Goal: Entertainment & Leisure: Consume media (video, audio)

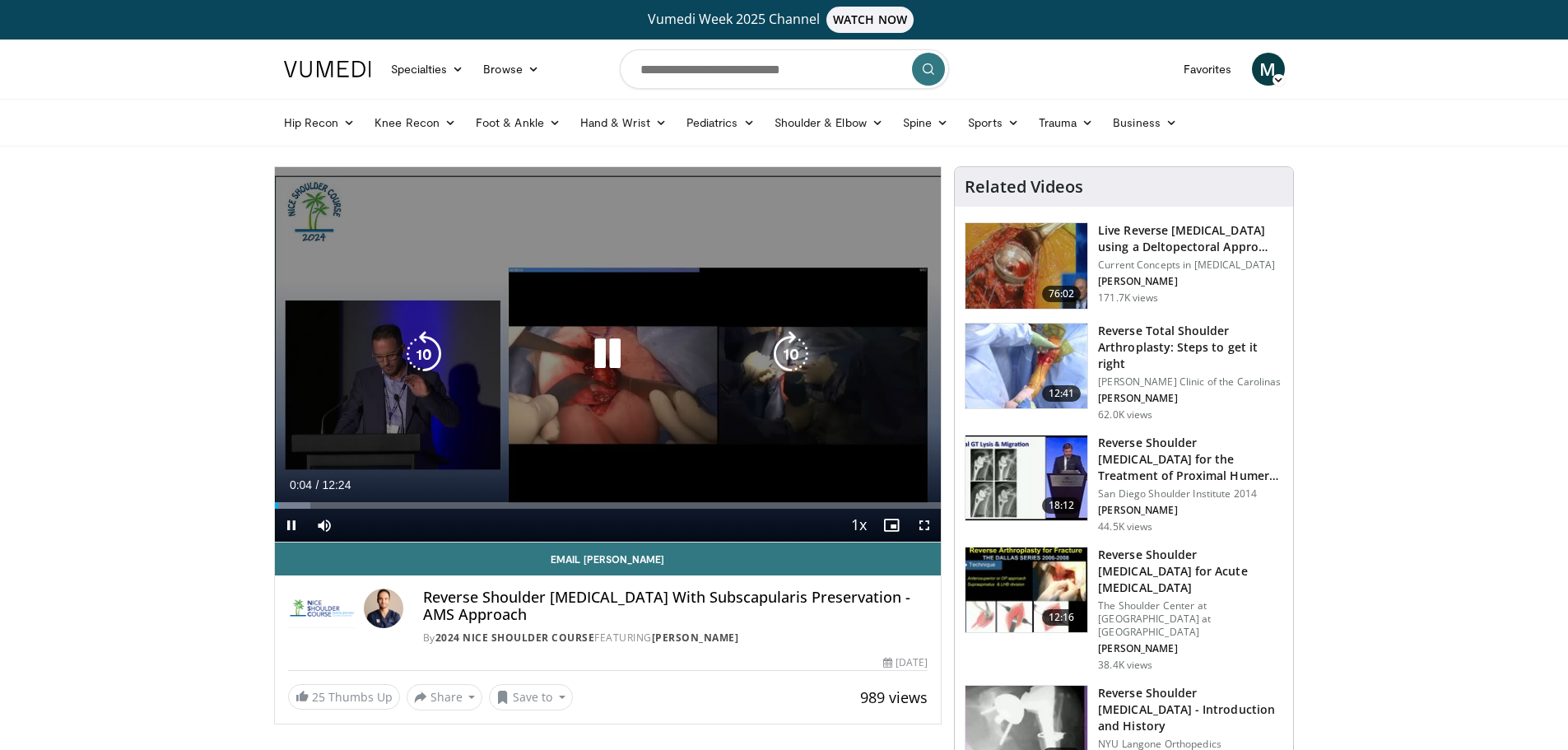
click at [609, 363] on icon "Video Player" at bounding box center [608, 354] width 46 height 46
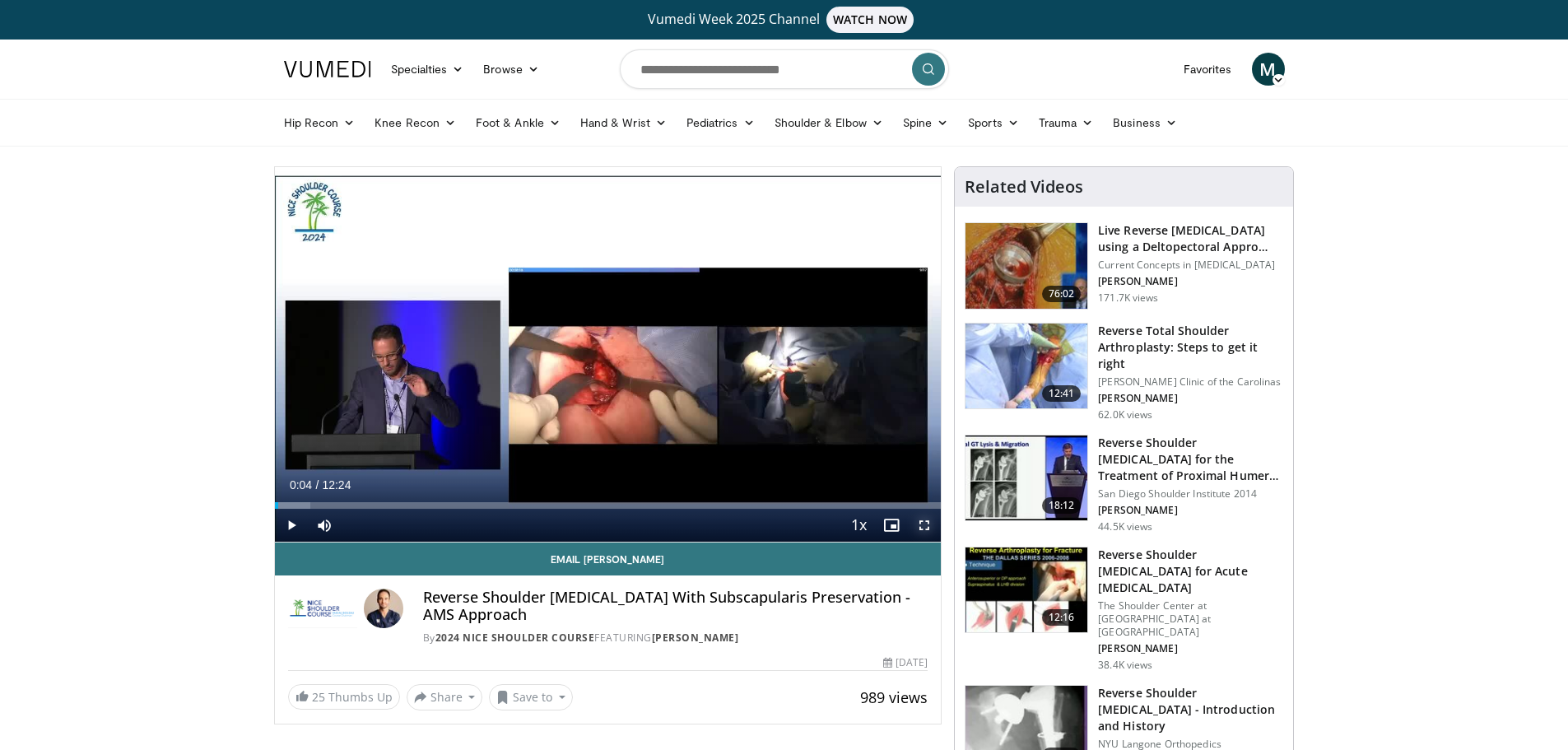
click at [925, 521] on span "Video Player" at bounding box center [924, 524] width 33 height 33
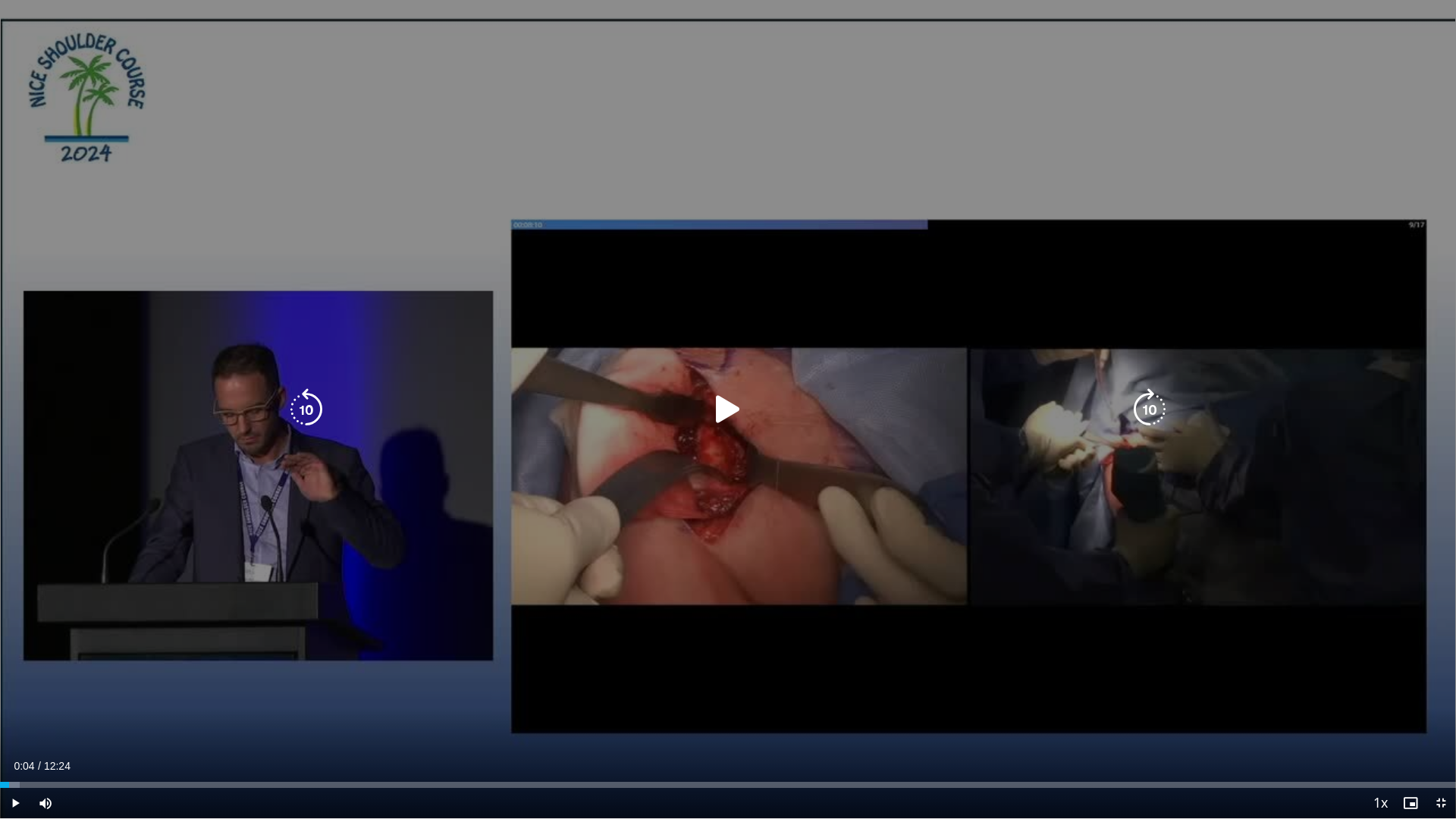
click at [715, 415] on icon "Video Player" at bounding box center [728, 410] width 42 height 42
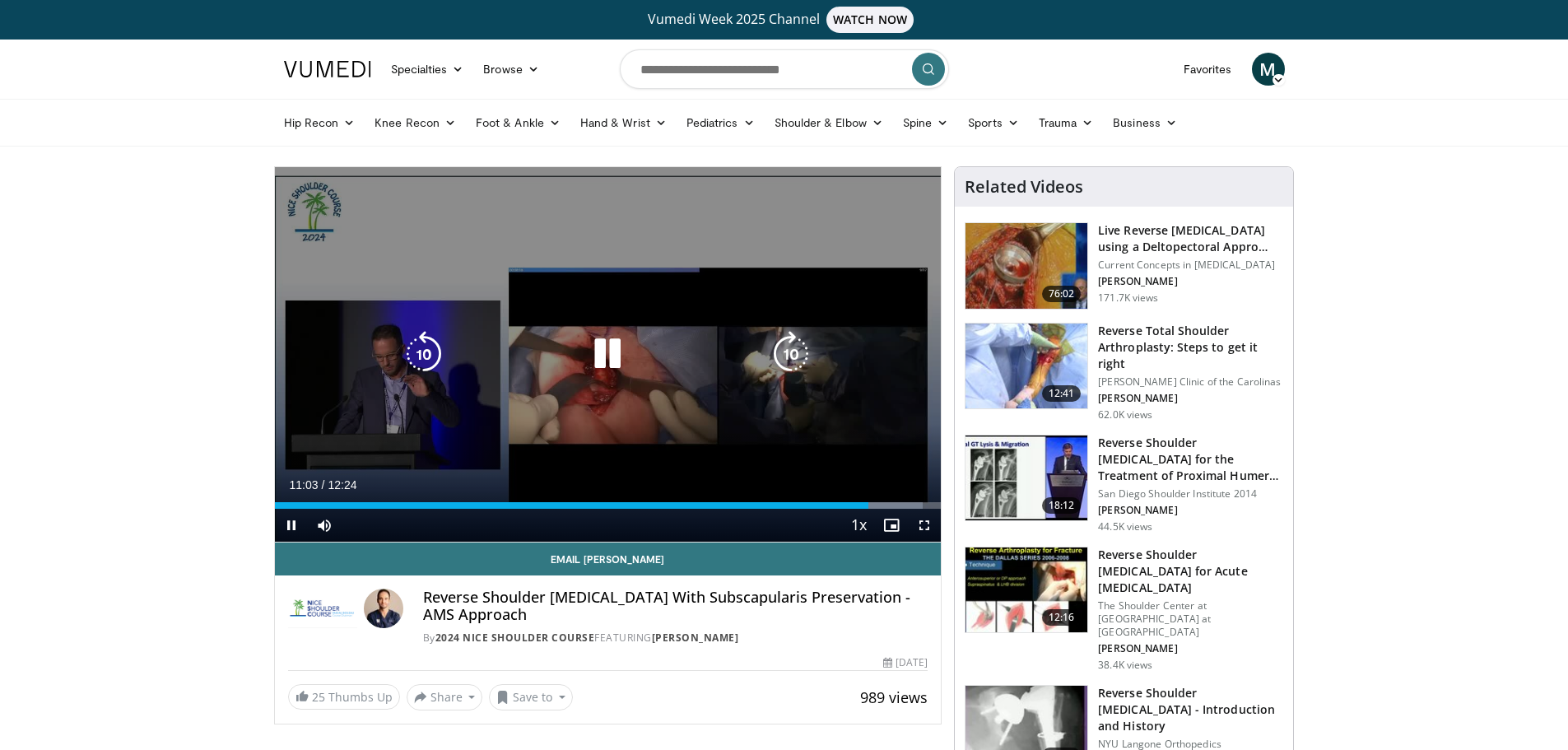
click at [601, 355] on icon "Video Player" at bounding box center [608, 354] width 46 height 46
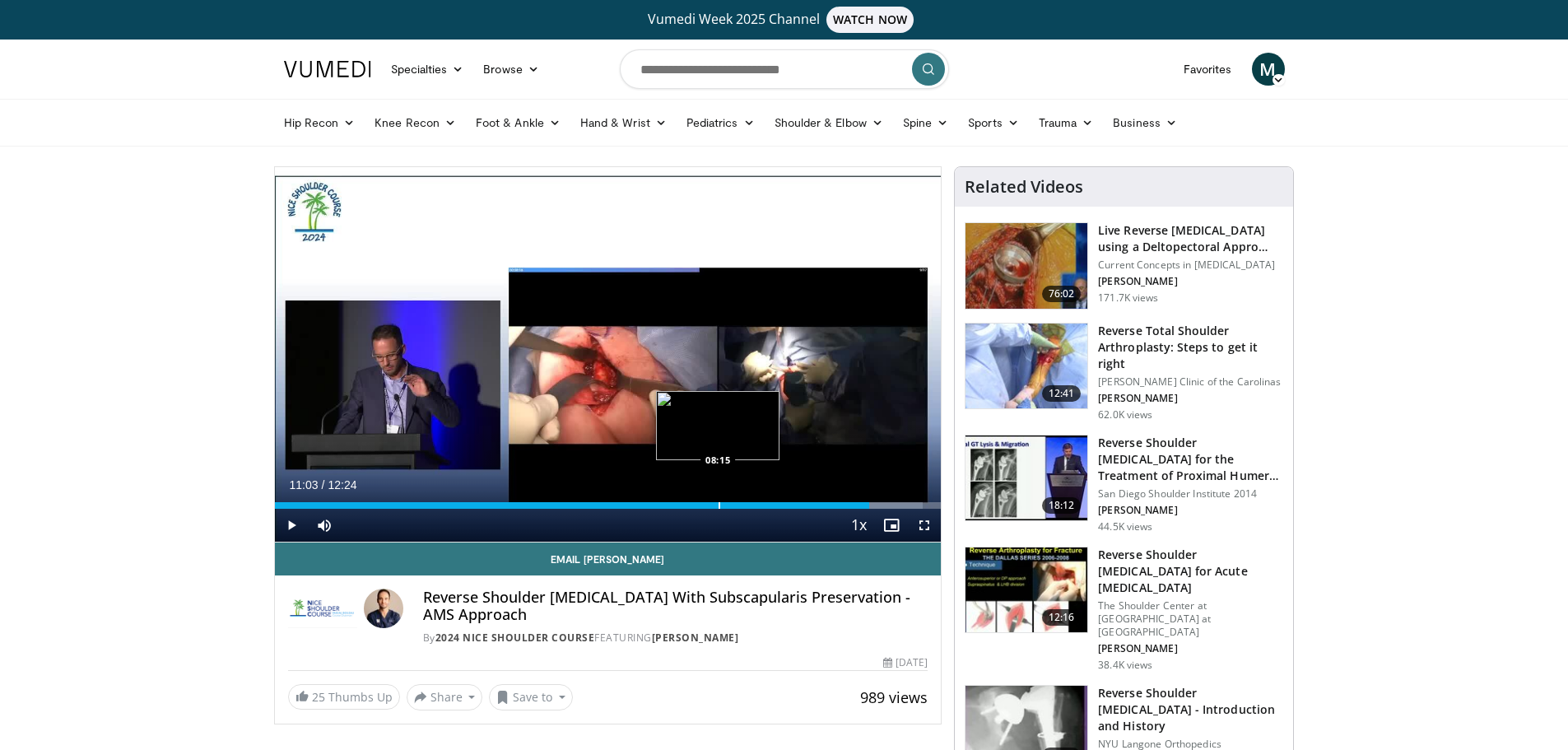
click at [718, 500] on div "Loaded : 97.30% 11:03 08:15" at bounding box center [608, 501] width 667 height 15
click at [685, 502] on div "08:15" at bounding box center [496, 506] width 444 height 7
click at [302, 517] on span "Video Player" at bounding box center [291, 524] width 33 height 33
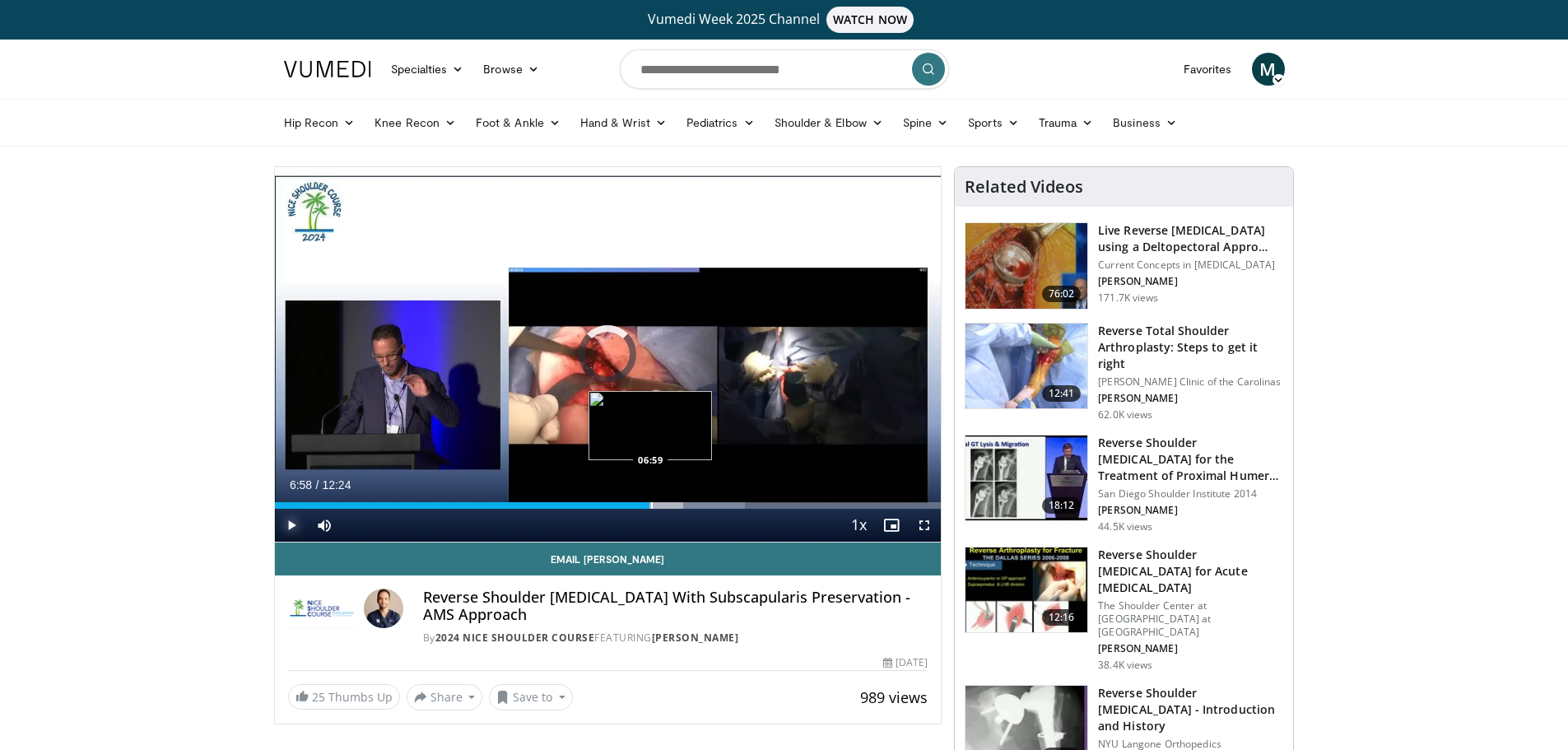
click at [649, 502] on div "06:58" at bounding box center [462, 506] width 375 height 7
click at [664, 505] on div "Progress Bar" at bounding box center [665, 506] width 2 height 7
click at [674, 506] on div "Progress Bar" at bounding box center [674, 506] width 2 height 7
click at [924, 518] on span "Video Player" at bounding box center [924, 524] width 33 height 33
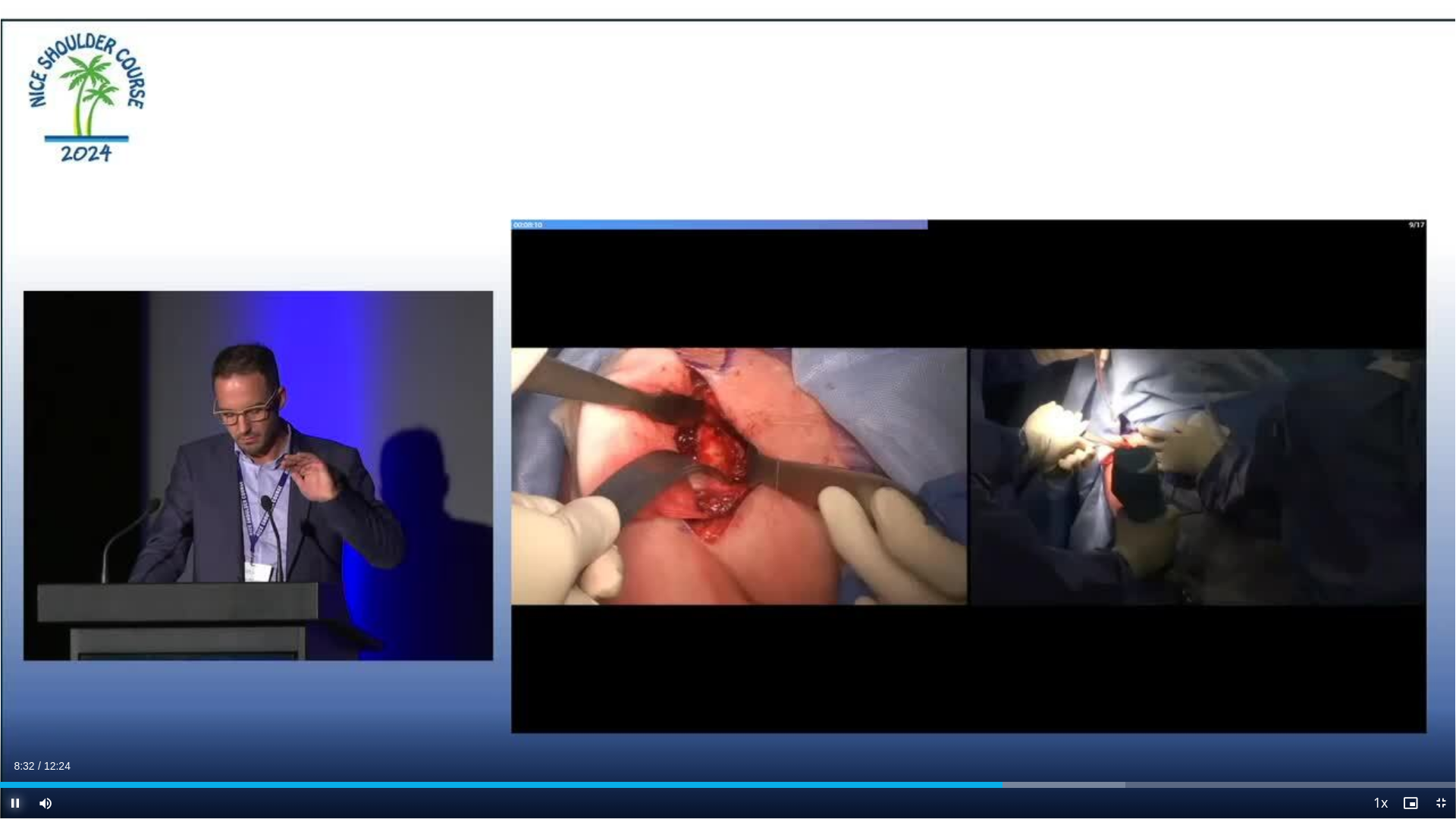
click at [16, 691] on span "Video Player" at bounding box center [15, 803] width 30 height 31
click at [632, 691] on div "Loaded : 0.00% 08:32 05:22" at bounding box center [728, 781] width 1456 height 14
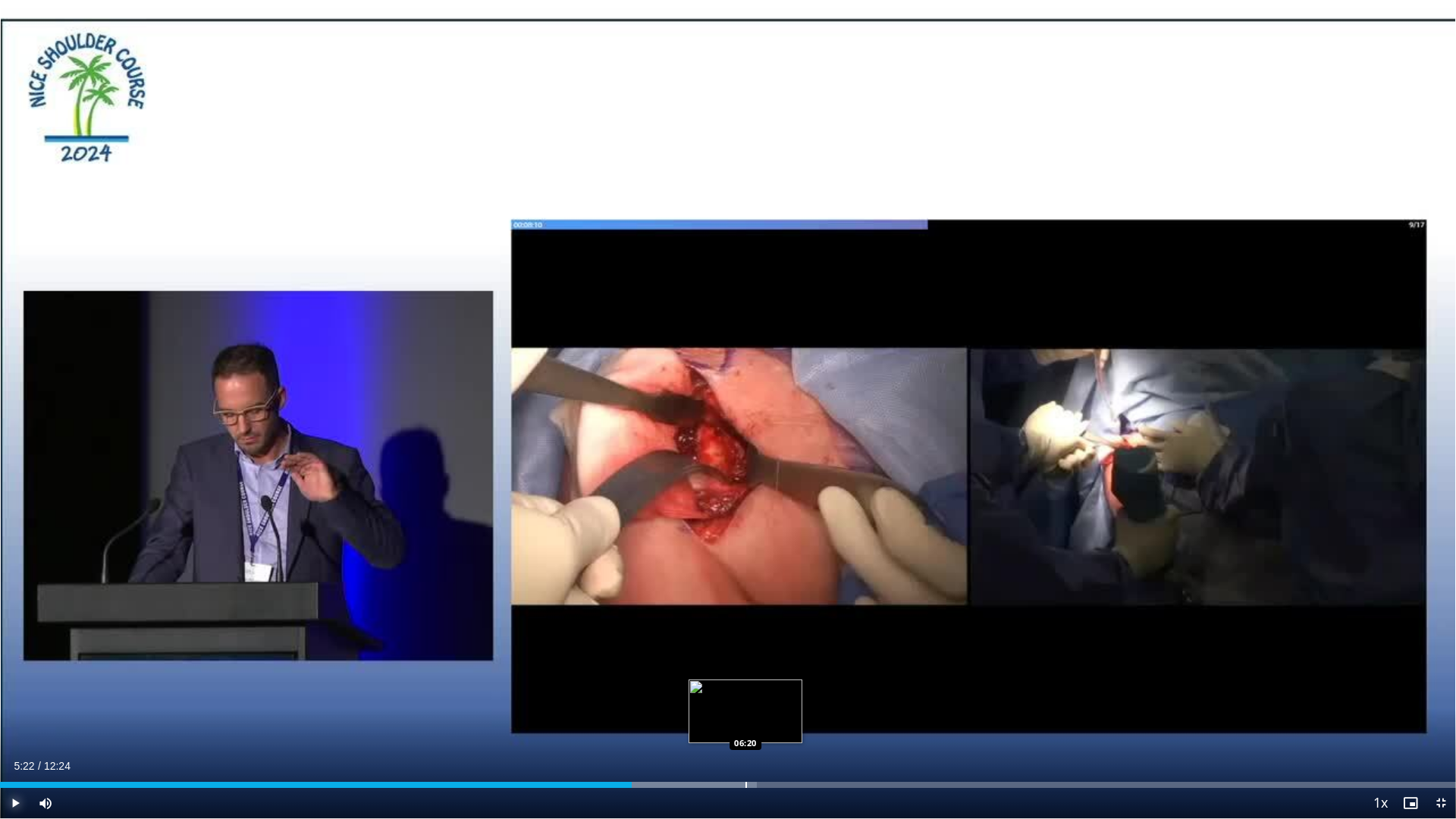
click at [745, 691] on div "Loaded : 51.98% 05:22 06:20" at bounding box center [728, 781] width 1456 height 14
click at [761, 691] on div "Loaded : 59.98% 06:20 06:27" at bounding box center [728, 781] width 1456 height 14
click at [784, 691] on div "Loaded : 60.47% 06:28 06:40" at bounding box center [728, 781] width 1456 height 14
click at [809, 691] on div "Loaded : 62.64% 06:40 06:53" at bounding box center [728, 781] width 1456 height 14
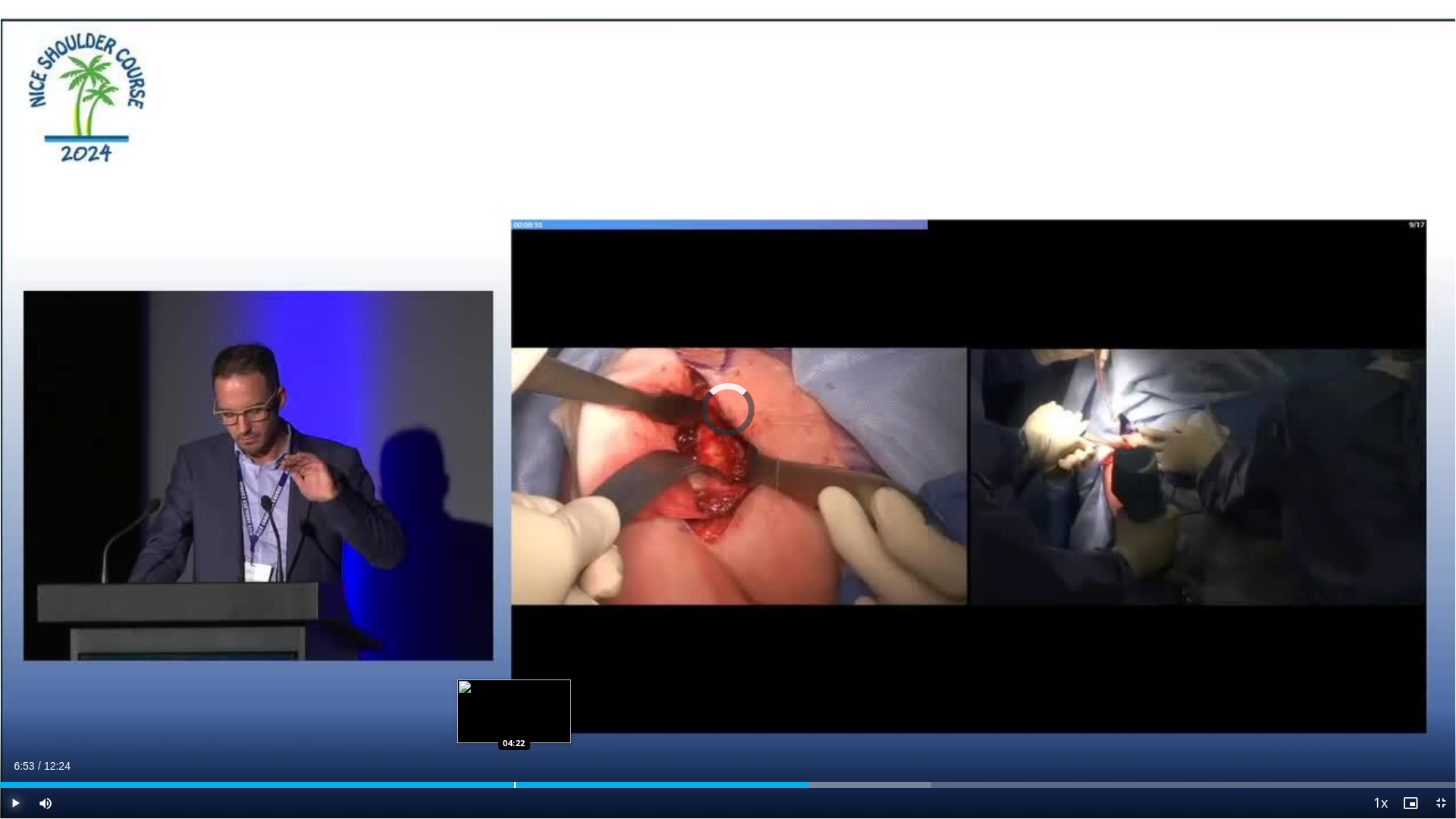
click at [513, 691] on div "06:53" at bounding box center [404, 785] width 809 height 6
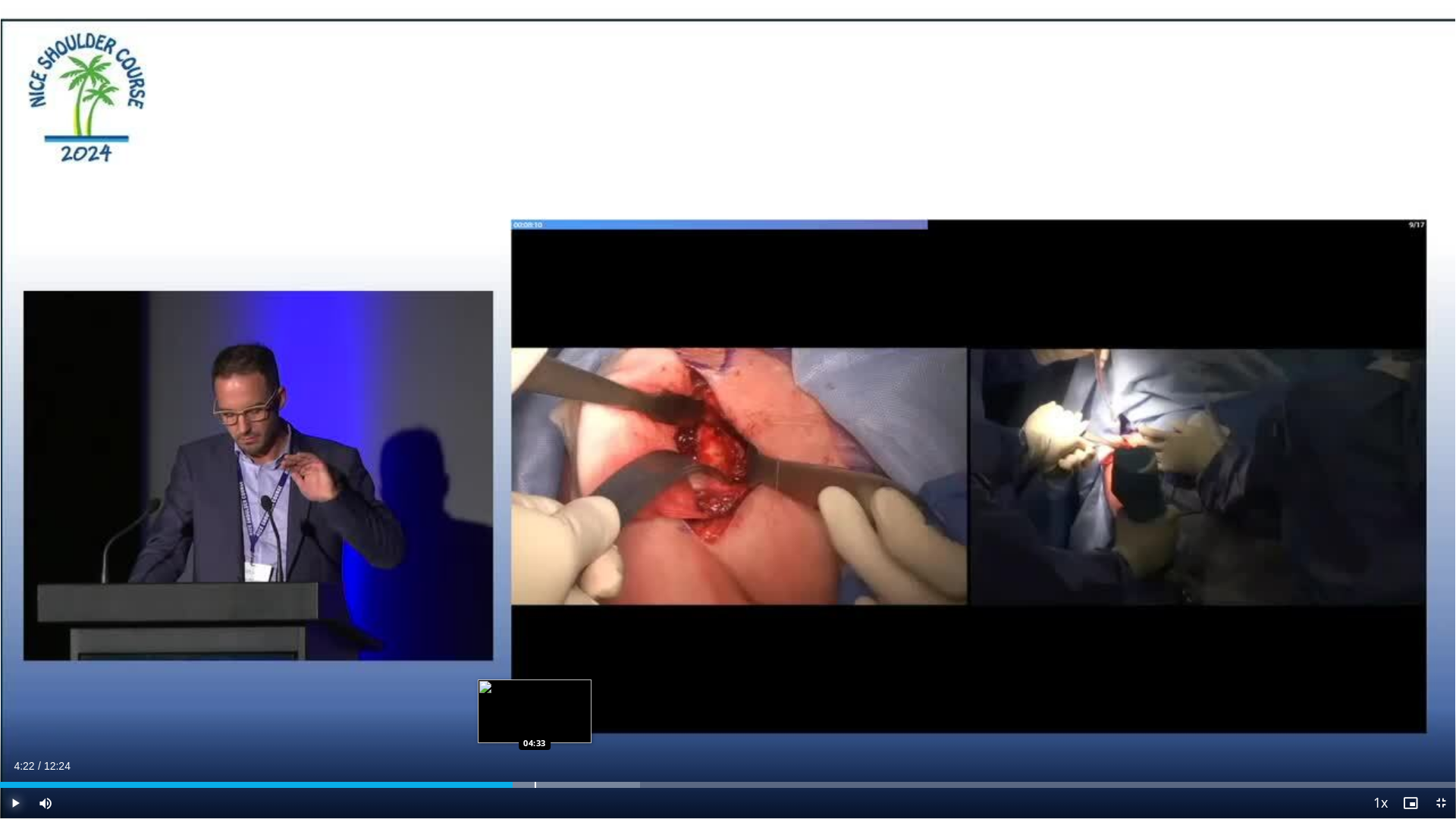
click at [536, 691] on div "Loaded : 43.98% 04:22 04:33" at bounding box center [728, 781] width 1456 height 14
click at [548, 691] on div "Loaded : 45.31% 04:33 04:40" at bounding box center [728, 781] width 1456 height 14
click at [20, 691] on span "Video Player" at bounding box center [15, 803] width 30 height 31
click at [569, 691] on div "Progress Bar" at bounding box center [569, 785] width 2 height 6
click at [592, 691] on div "Progress Bar" at bounding box center [593, 785] width 2 height 6
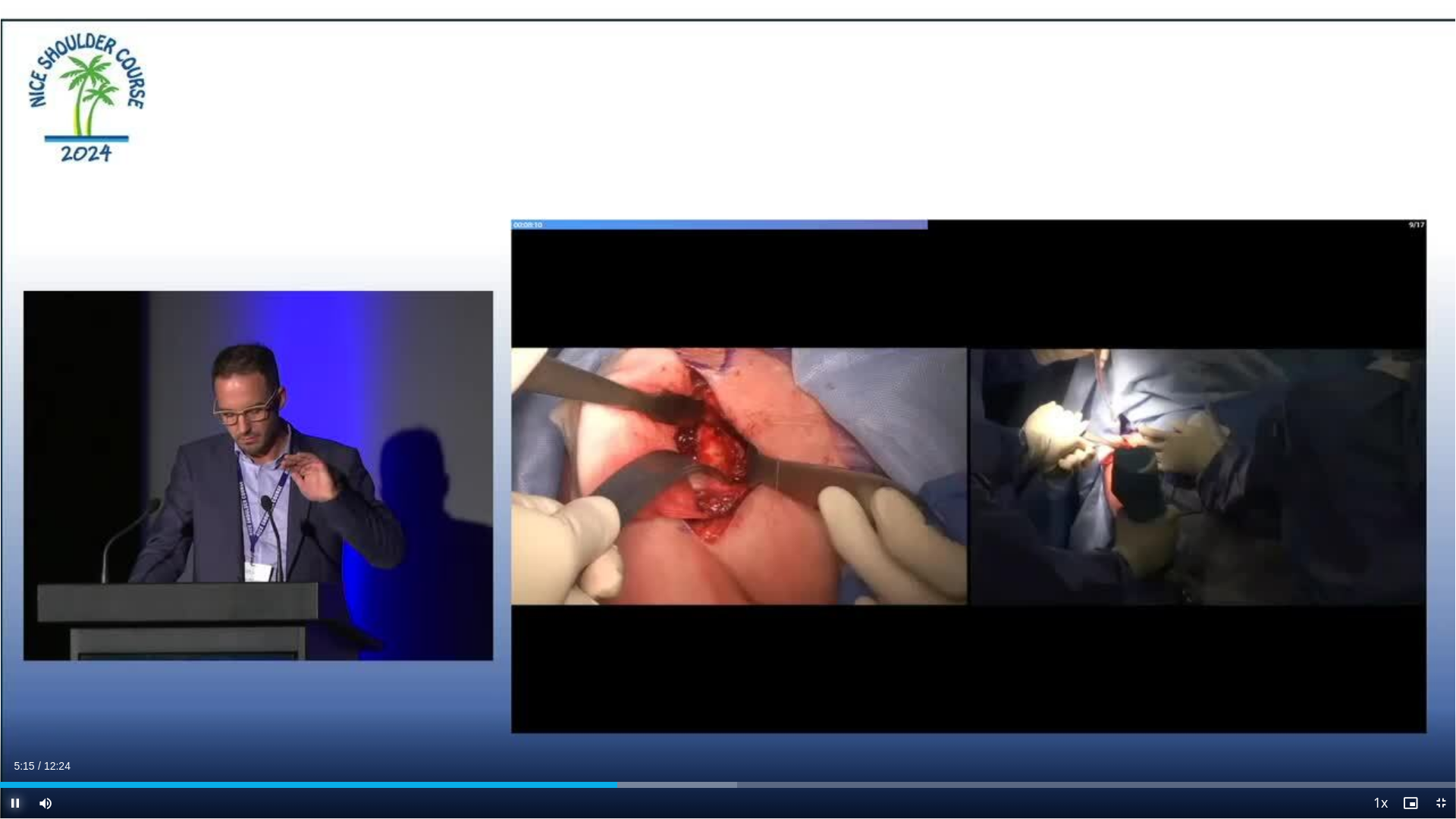
click at [17, 691] on span "Video Player" at bounding box center [15, 803] width 30 height 31
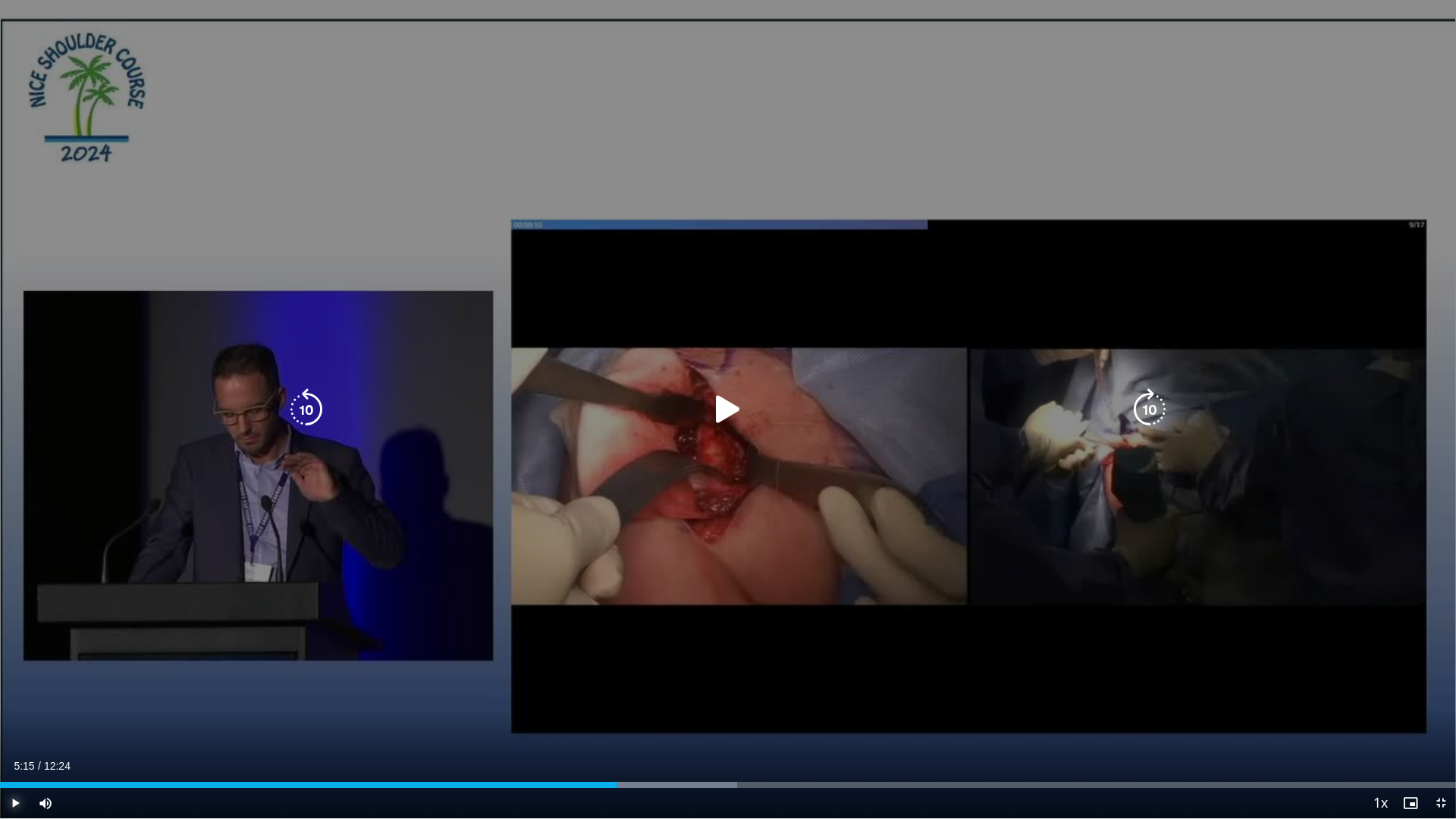
click at [14, 691] on span "Video Player" at bounding box center [15, 803] width 30 height 31
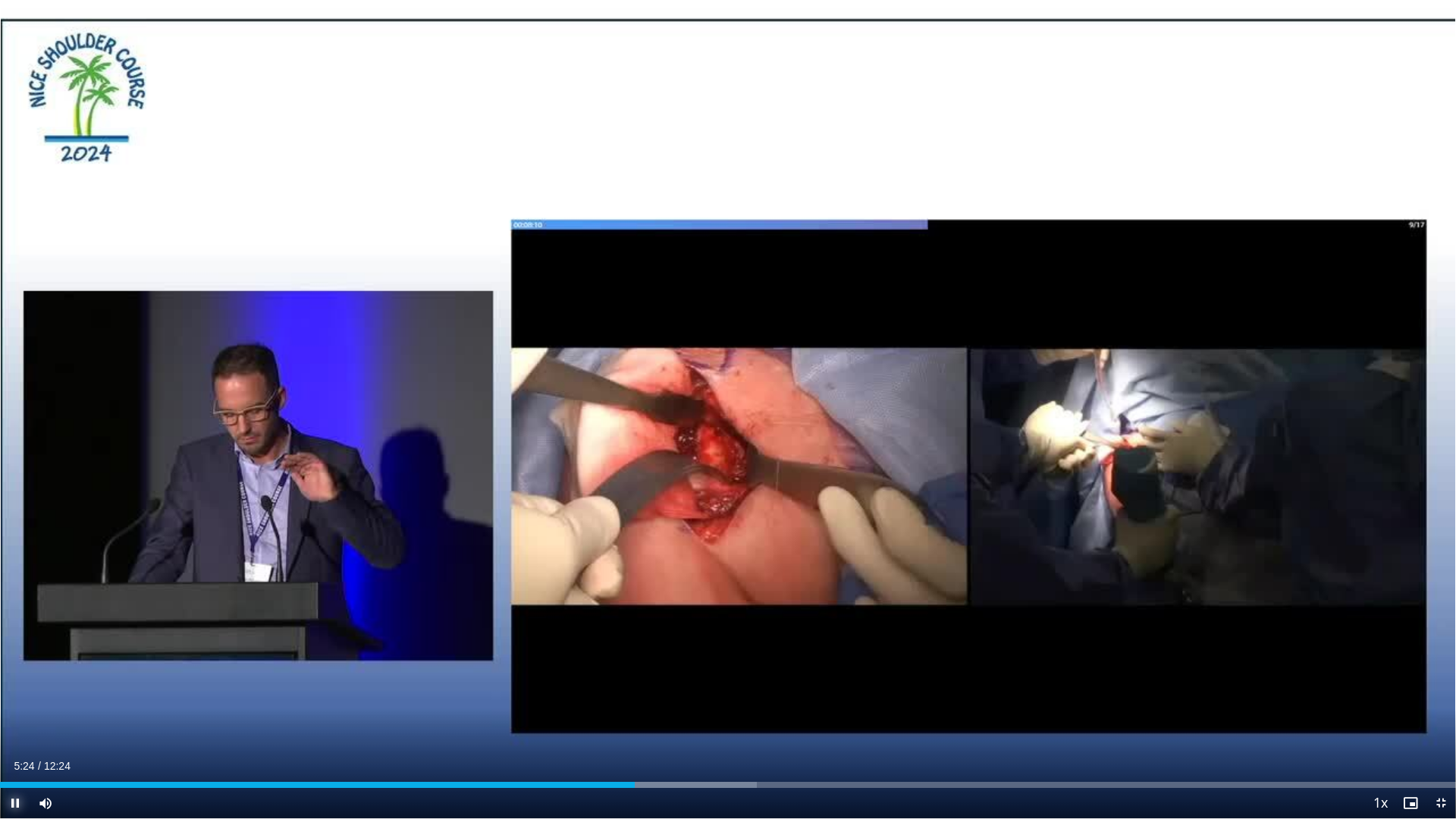
click at [9, 691] on span "Video Player" at bounding box center [15, 803] width 30 height 31
click at [14, 691] on span "Video Player" at bounding box center [15, 803] width 30 height 31
click at [13, 691] on span "Video Player" at bounding box center [15, 803] width 30 height 31
